Goal: Transaction & Acquisition: Subscribe to service/newsletter

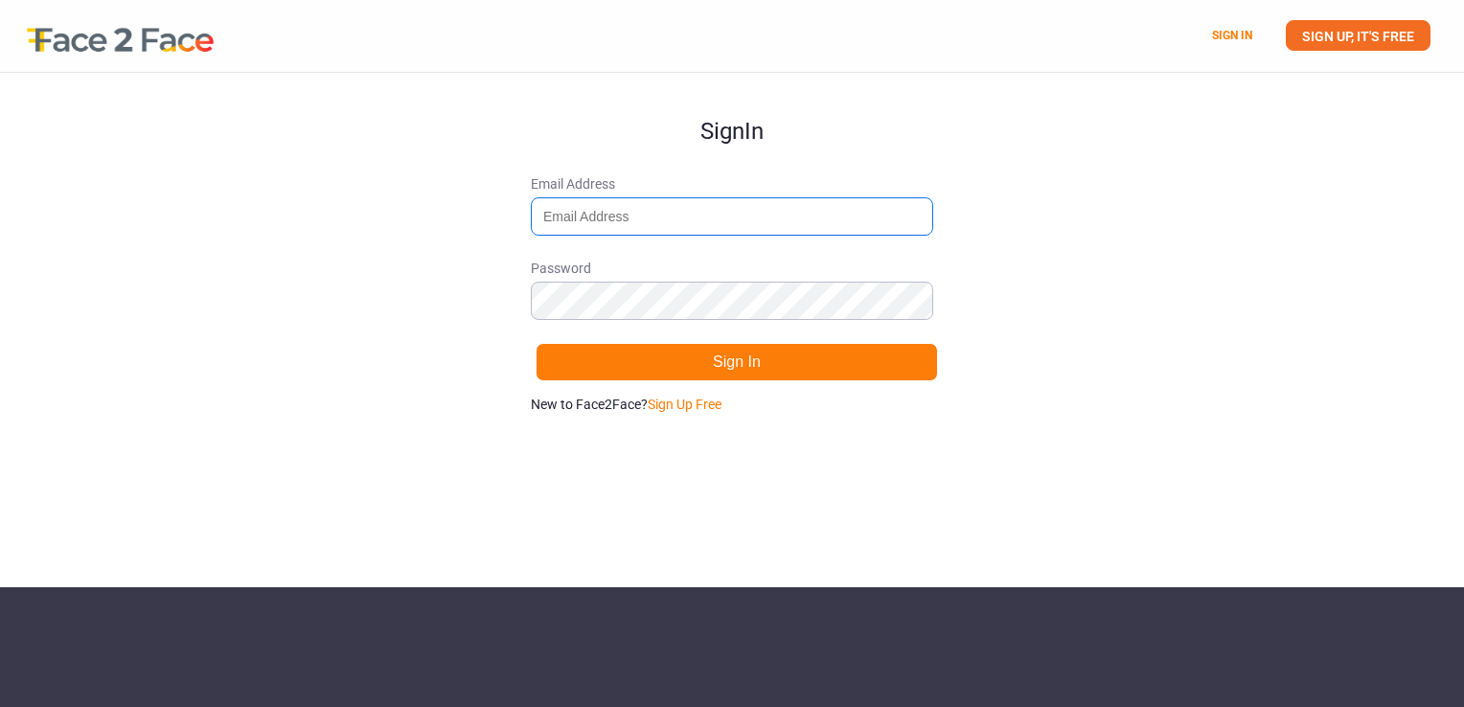
click at [704, 226] on input "Email Address" at bounding box center [732, 216] width 402 height 38
click at [762, 194] on label "Email Address" at bounding box center [732, 204] width 402 height 61
click at [762, 197] on input "Email Address" at bounding box center [732, 216] width 402 height 38
click at [694, 398] on link "Sign Up Free" at bounding box center [684, 404] width 74 height 15
click at [628, 216] on input "Email Address" at bounding box center [732, 216] width 402 height 38
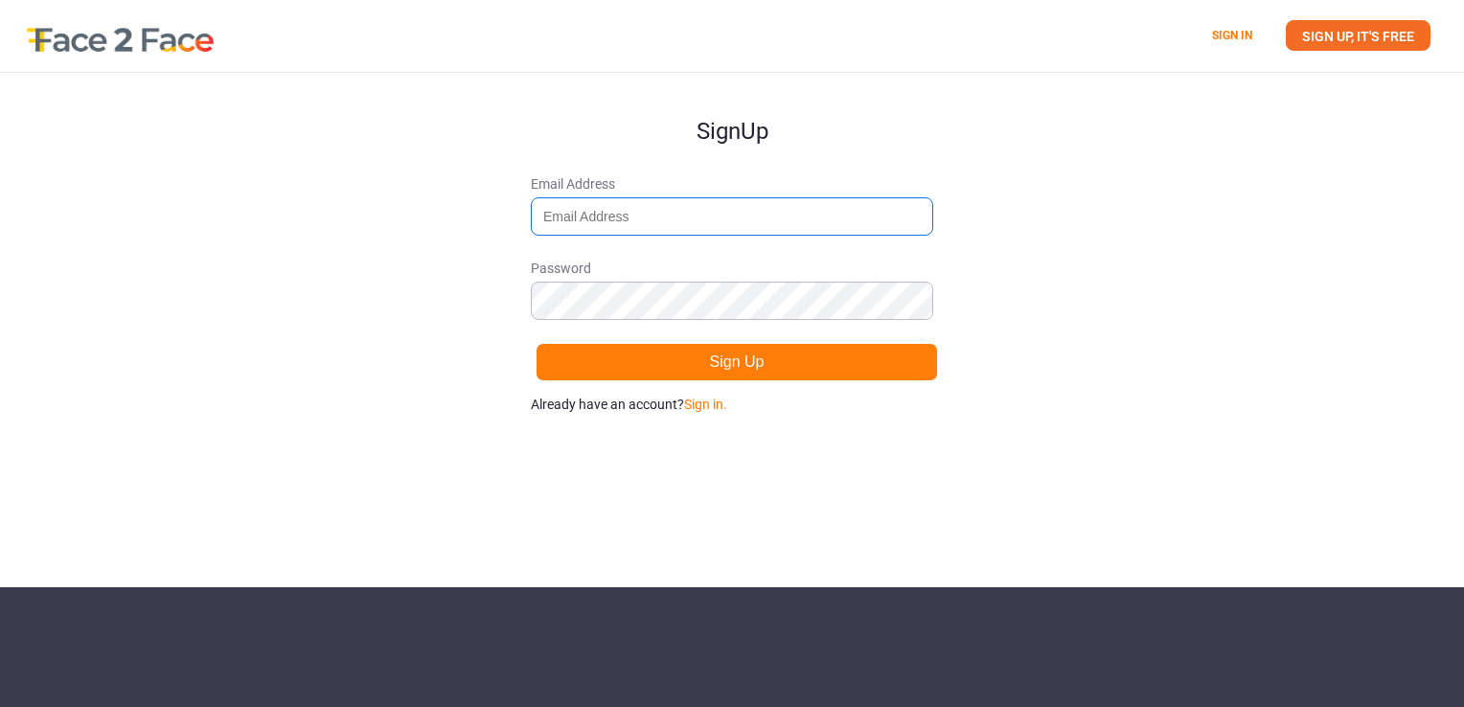
type input "[EMAIL_ADDRESS][PERSON_NAME][DOMAIN_NAME]"
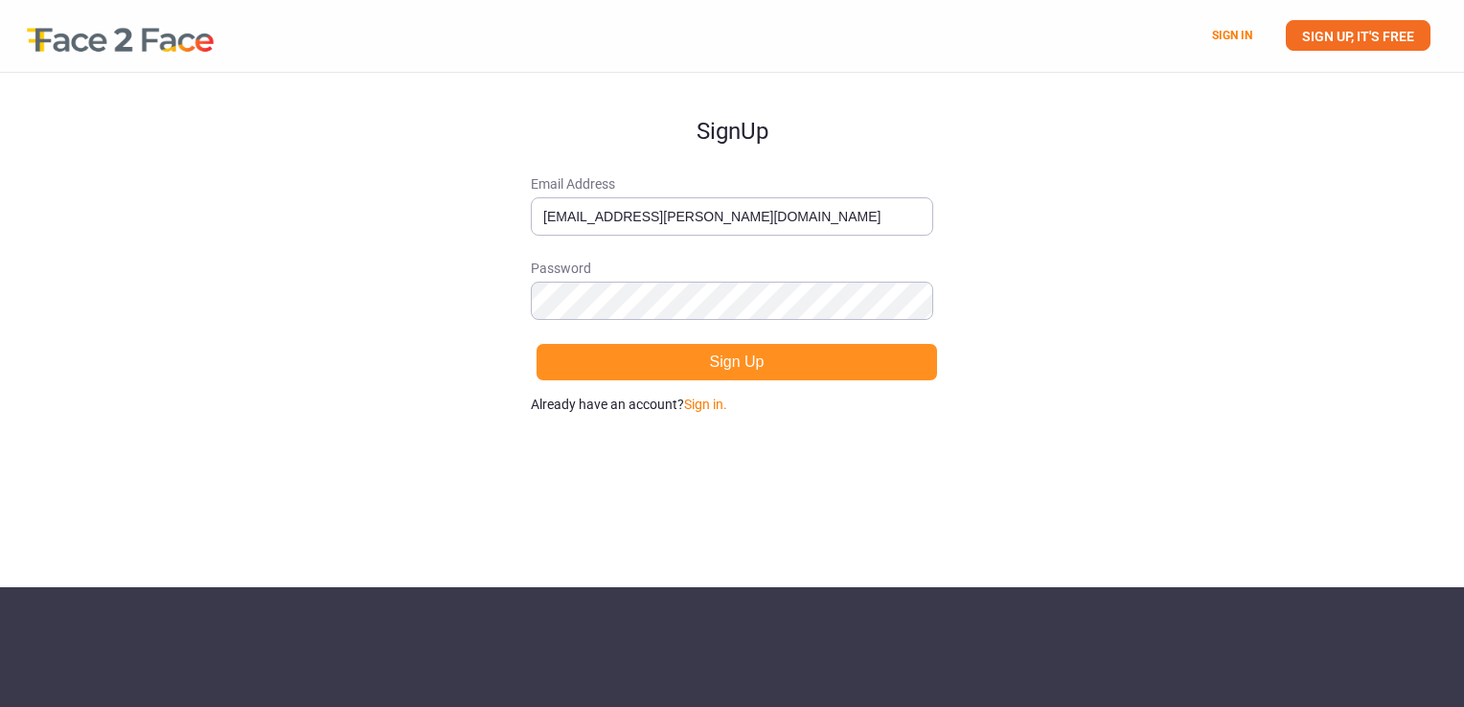
click at [746, 366] on button "Sign Up" at bounding box center [736, 362] width 402 height 38
